Goal: Transaction & Acquisition: Purchase product/service

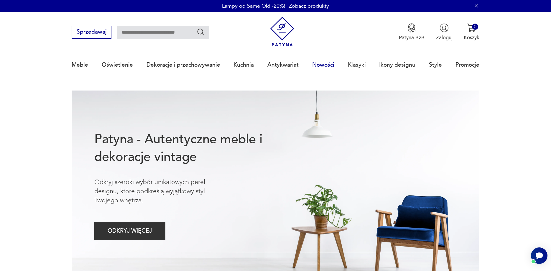
click at [322, 63] on link "Nowości" at bounding box center [323, 64] width 22 height 27
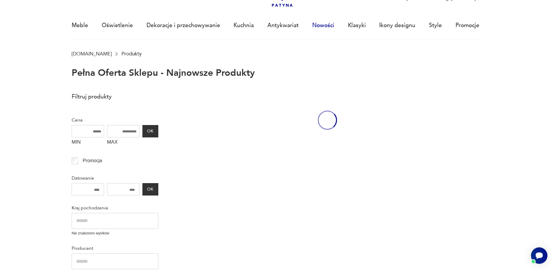
scroll to position [40, 0]
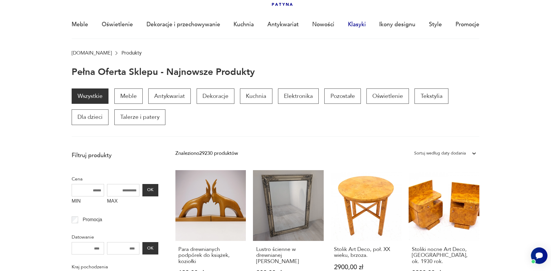
click at [360, 24] on link "Klasyki" at bounding box center [357, 24] width 18 height 27
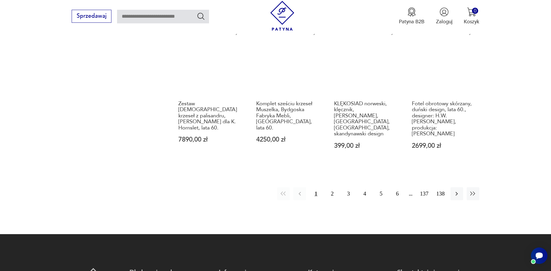
scroll to position [582, 0]
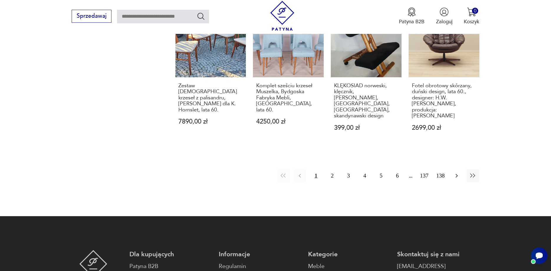
click at [455, 172] on icon "button" at bounding box center [456, 175] width 7 height 7
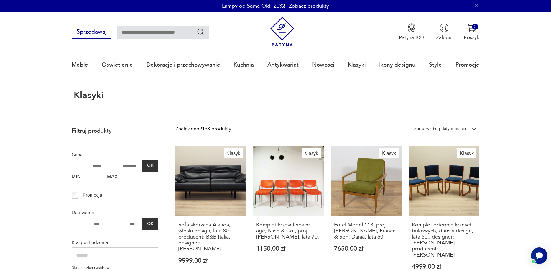
click at [138, 32] on input "text" at bounding box center [163, 33] width 92 height 14
type input "**********"
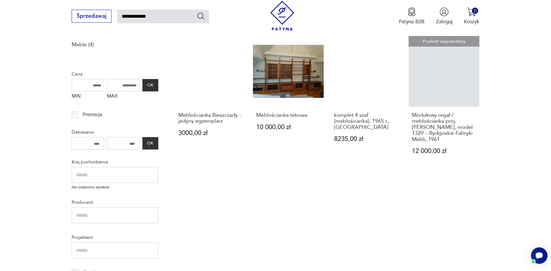
scroll to position [94, 0]
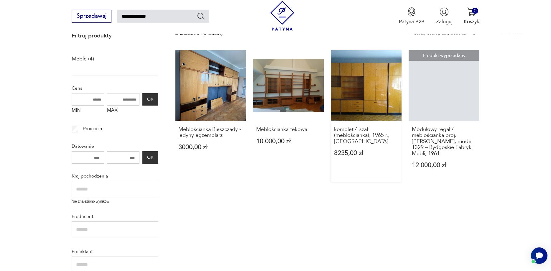
click at [373, 101] on link "komplet 4 szaf (meblościanka), 1965 r., [GEOGRAPHIC_DATA] 8235,00 zł" at bounding box center [366, 116] width 71 height 132
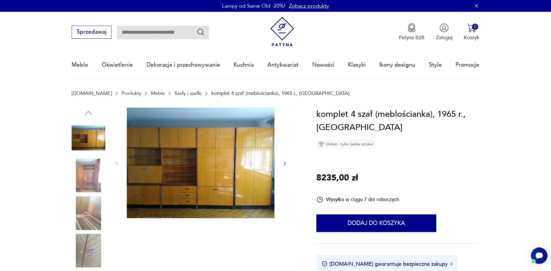
click at [288, 164] on icon "button" at bounding box center [285, 163] width 6 height 6
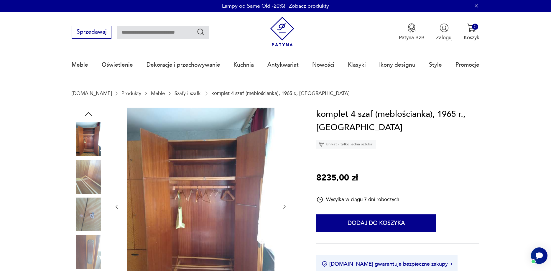
click at [288, 164] on div at bounding box center [186, 207] width 228 height 198
click at [286, 209] on icon "button" at bounding box center [285, 207] width 6 height 6
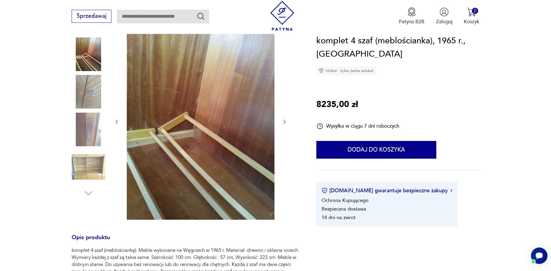
scroll to position [90, 0]
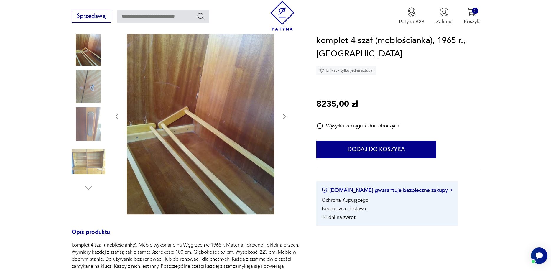
click at [284, 115] on icon "button" at bounding box center [285, 117] width 6 height 6
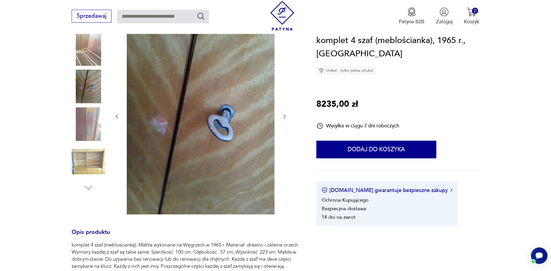
click at [284, 115] on icon "button" at bounding box center [285, 117] width 6 height 6
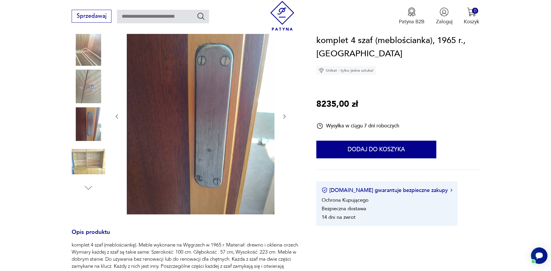
click at [284, 115] on icon "button" at bounding box center [285, 117] width 6 height 6
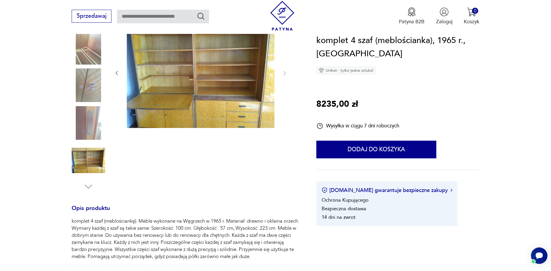
click at [284, 115] on div at bounding box center [201, 73] width 174 height 112
click at [283, 78] on div at bounding box center [201, 73] width 174 height 112
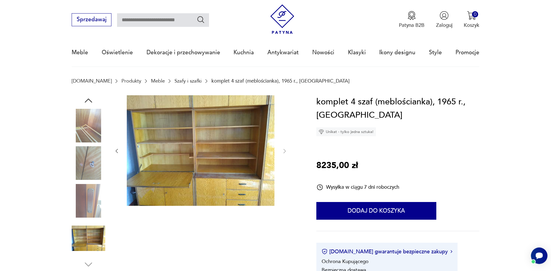
scroll to position [0, 0]
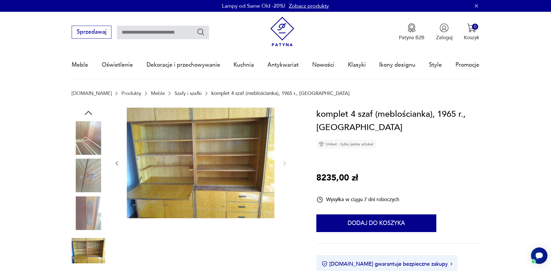
type input "**********"
